Goal: Information Seeking & Learning: Learn about a topic

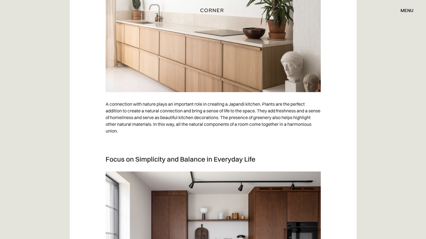
scroll to position [1699, 0]
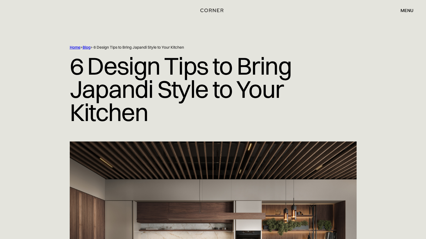
click at [87, 49] on link "Blog" at bounding box center [87, 47] width 8 height 5
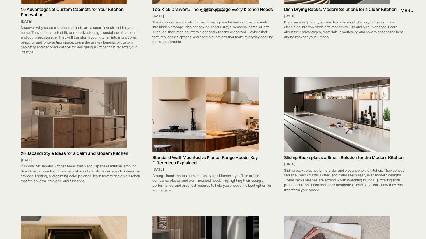
scroll to position [295, 0]
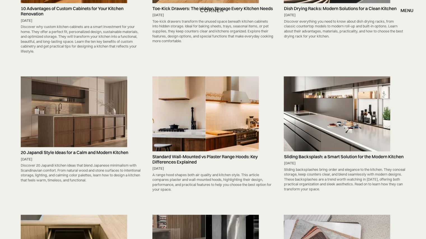
click at [74, 150] on h5 "20 Japandi Style Ideas for a Calm and Modern Kitchen" at bounding box center [81, 152] width 121 height 5
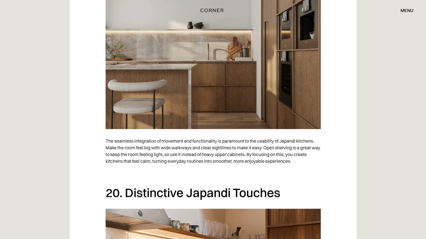
scroll to position [4598, 0]
